Goal: Task Accomplishment & Management: Manage account settings

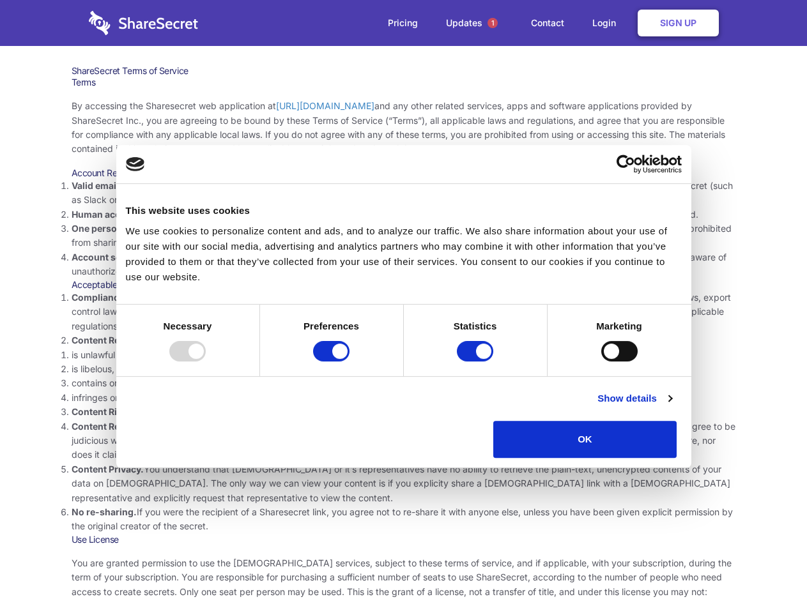
click at [403, 307] on li "Compliance with local laws and regulations. Your use of the Sharesecret must no…" at bounding box center [404, 312] width 664 height 43
click at [206, 362] on div at bounding box center [187, 351] width 36 height 20
click at [349, 362] on input "Preferences" at bounding box center [331, 351] width 36 height 20
checkbox input "false"
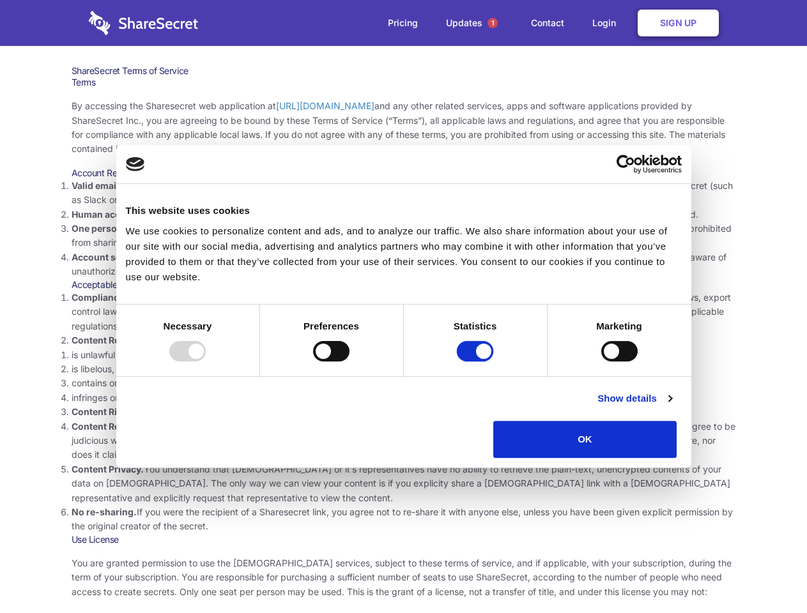
click at [477, 362] on input "Statistics" at bounding box center [475, 351] width 36 height 20
checkbox input "false"
click at [601, 362] on input "Marketing" at bounding box center [619, 351] width 36 height 20
checkbox input "true"
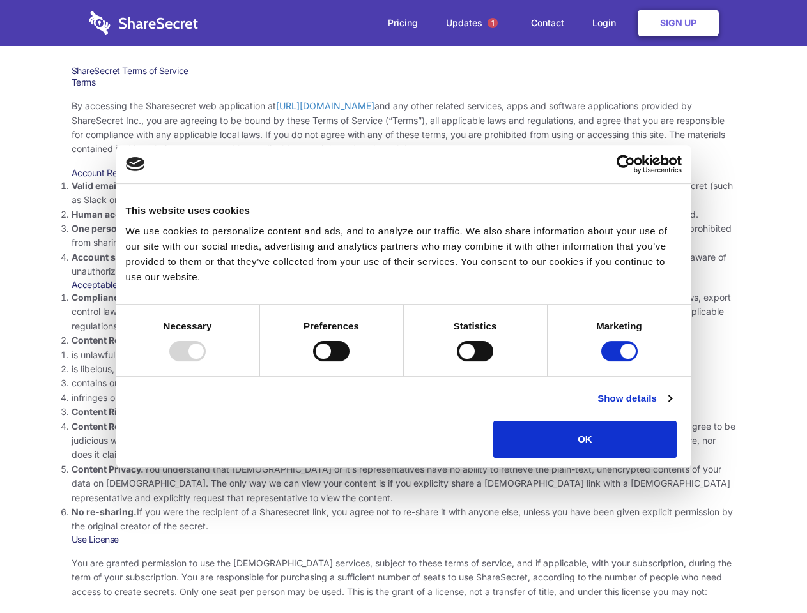
click at [671, 406] on link "Show details" at bounding box center [634, 398] width 74 height 15
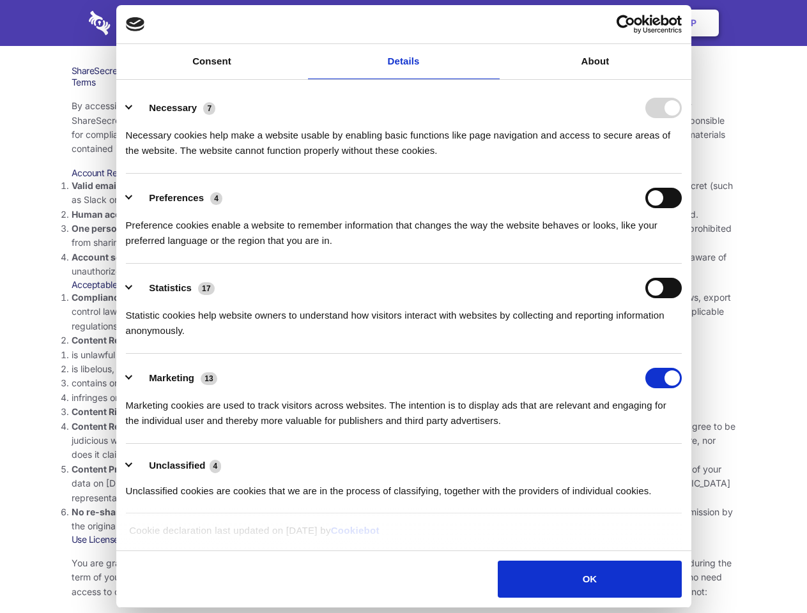
click at [682, 158] on div "Necessary cookies help make a website usable by enabling basic functions like p…" at bounding box center [404, 138] width 556 height 40
click at [492, 23] on span "1" at bounding box center [492, 23] width 10 height 10
